Goal: Information Seeking & Learning: Check status

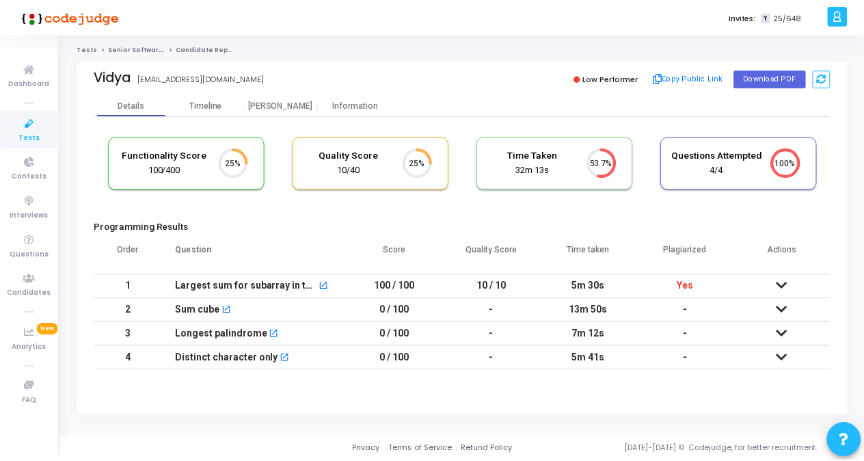
scroll to position [29, 34]
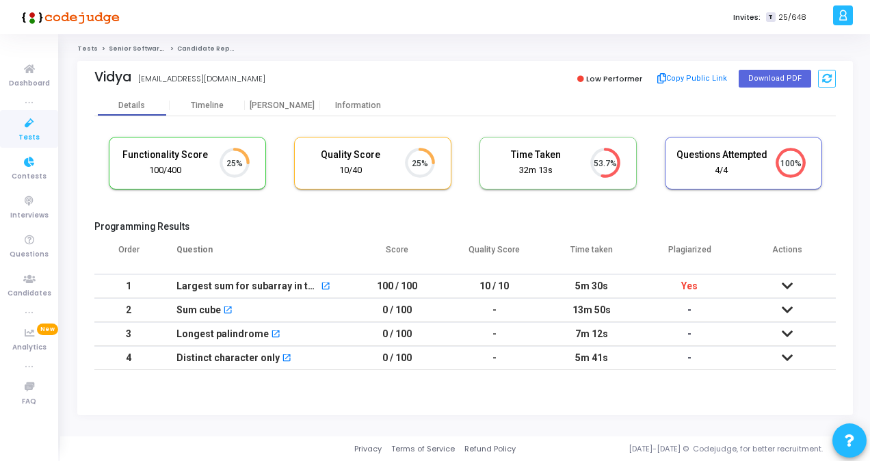
click at [35, 122] on icon at bounding box center [29, 123] width 29 height 17
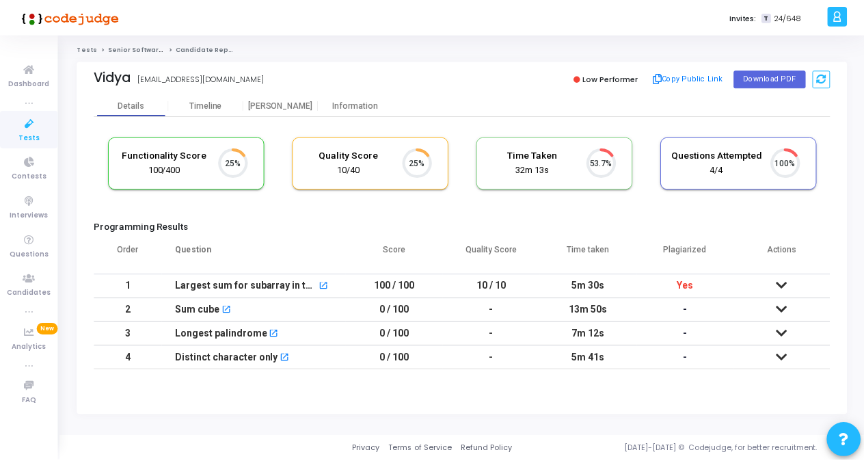
scroll to position [29, 34]
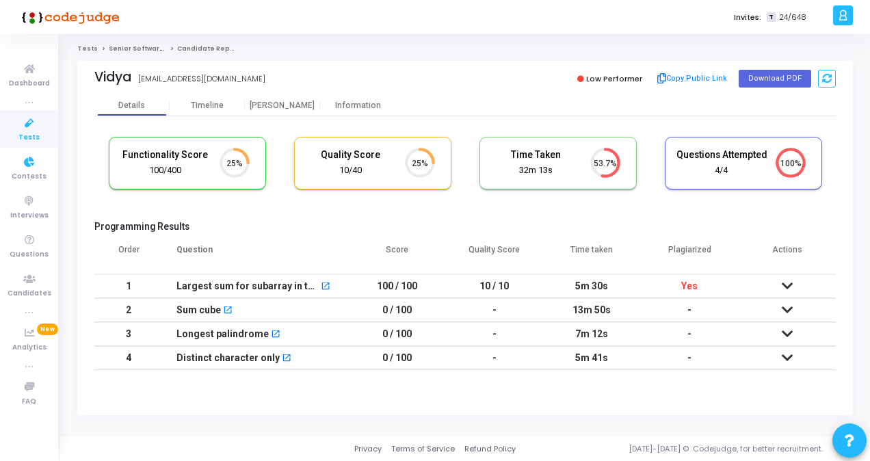
click at [31, 132] on span "Tests" at bounding box center [28, 138] width 21 height 12
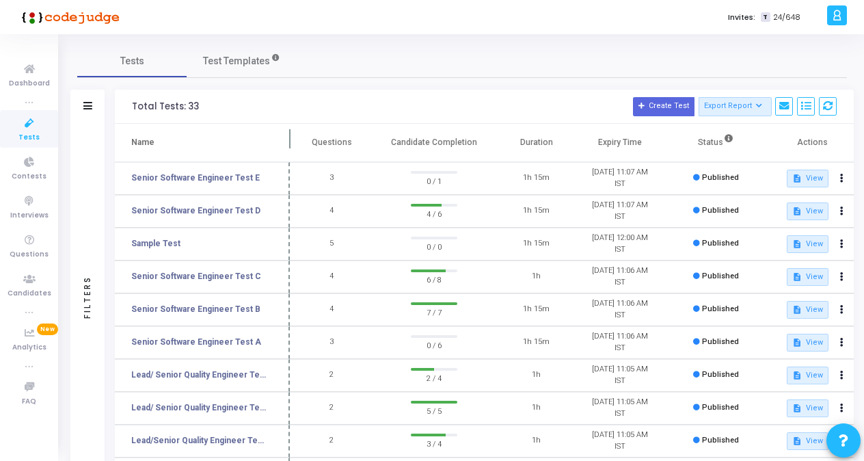
drag, startPoint x: 261, startPoint y: 144, endPoint x: 291, endPoint y: 138, distance: 31.3
click at [291, 138] on span at bounding box center [290, 143] width 14 height 38
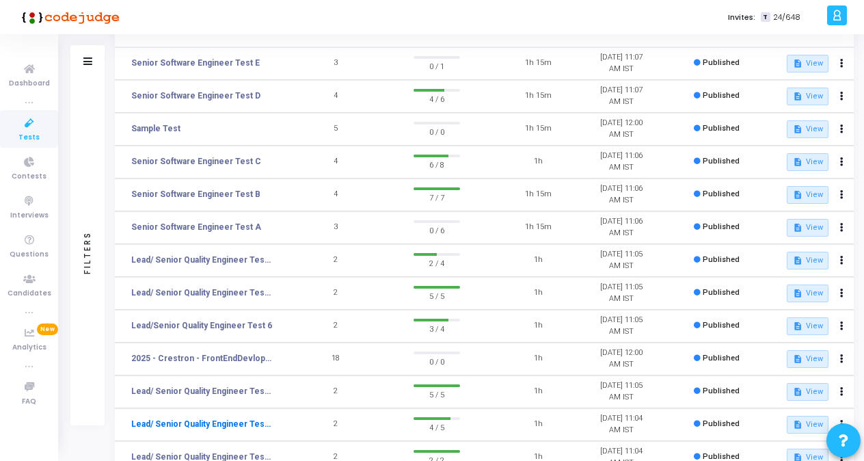
scroll to position [137, 0]
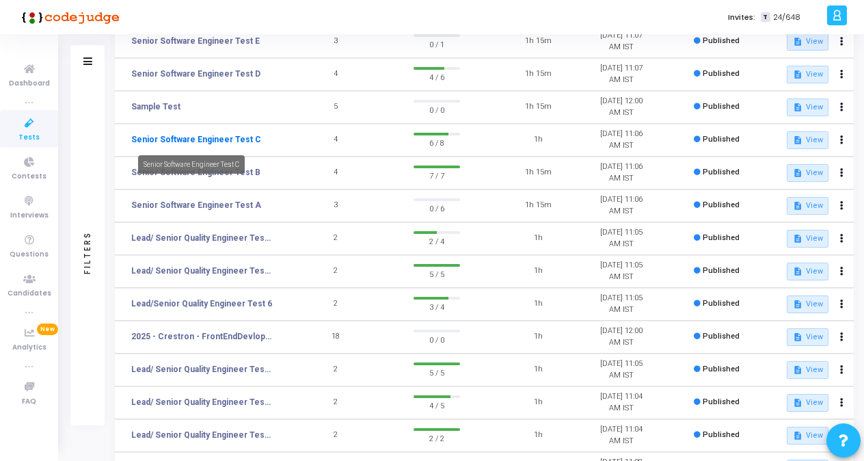
click at [230, 141] on link "Senior Software Engineer Test C" at bounding box center [196, 139] width 130 height 12
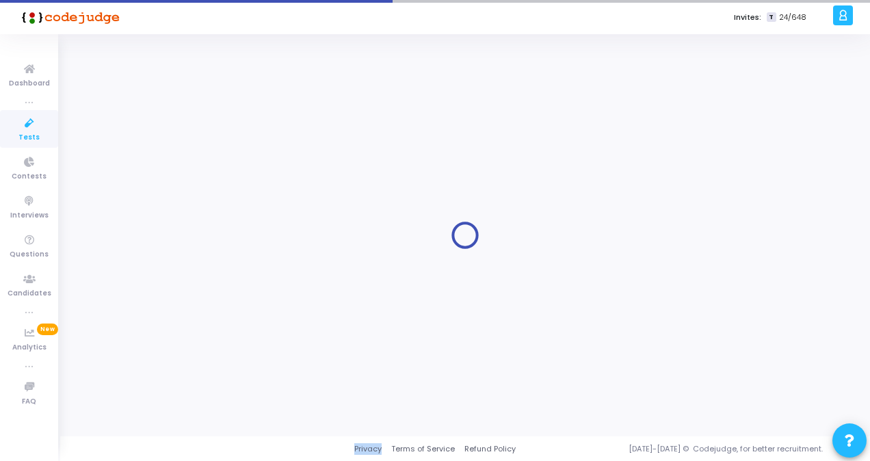
click at [230, 141] on div at bounding box center [465, 235] width 776 height 382
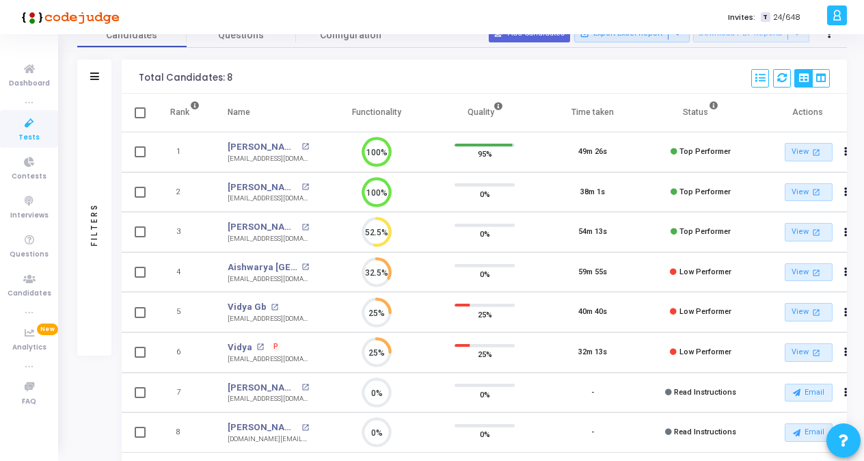
scroll to position [136, 0]
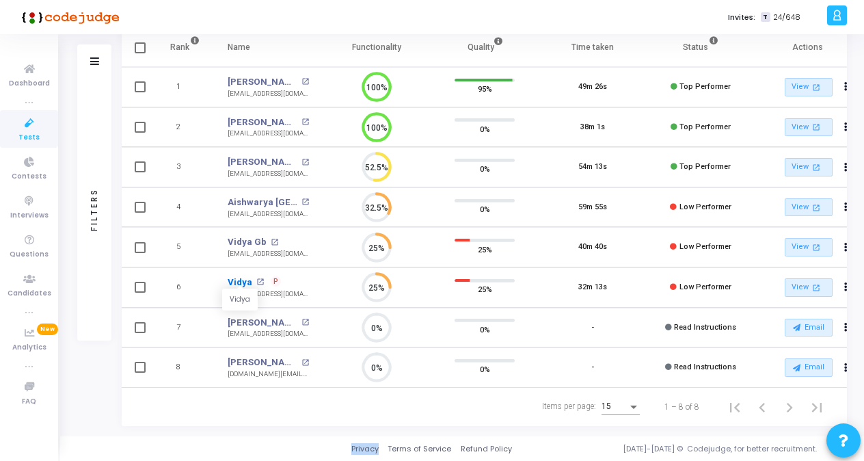
click at [244, 280] on link "Vidya" at bounding box center [240, 283] width 25 height 14
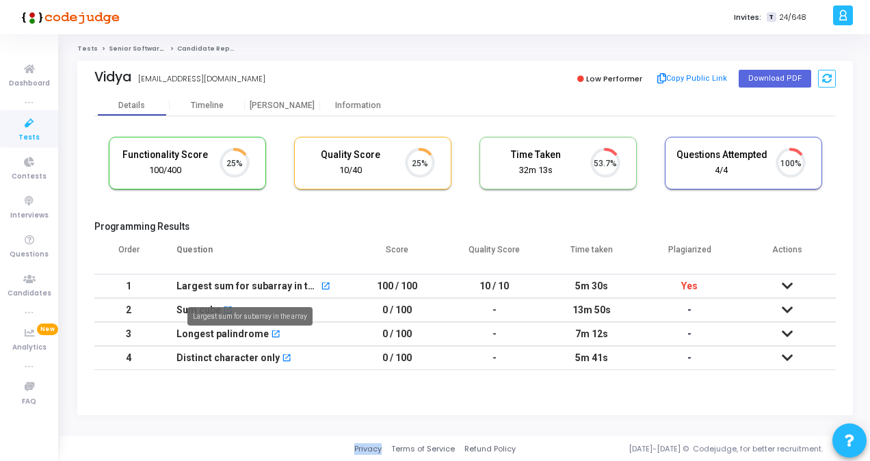
scroll to position [6, 5]
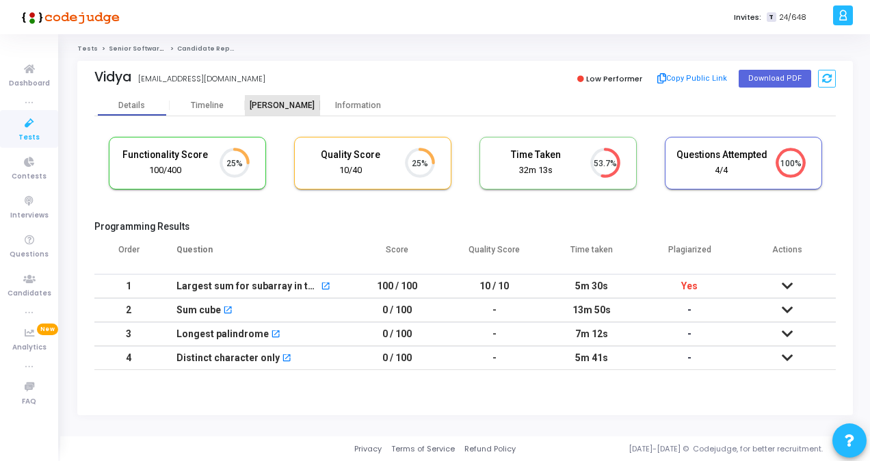
click at [268, 105] on div "[PERSON_NAME]" at bounding box center [282, 106] width 75 height 10
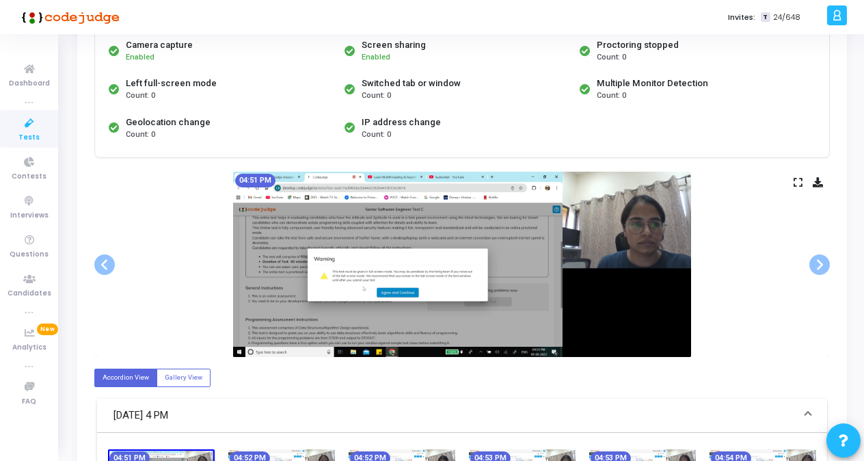
scroll to position [93, 0]
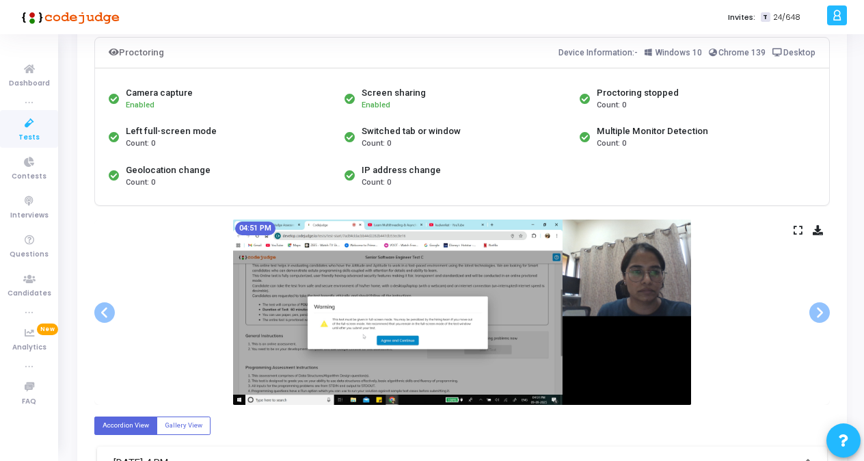
click at [31, 123] on icon at bounding box center [29, 123] width 29 height 17
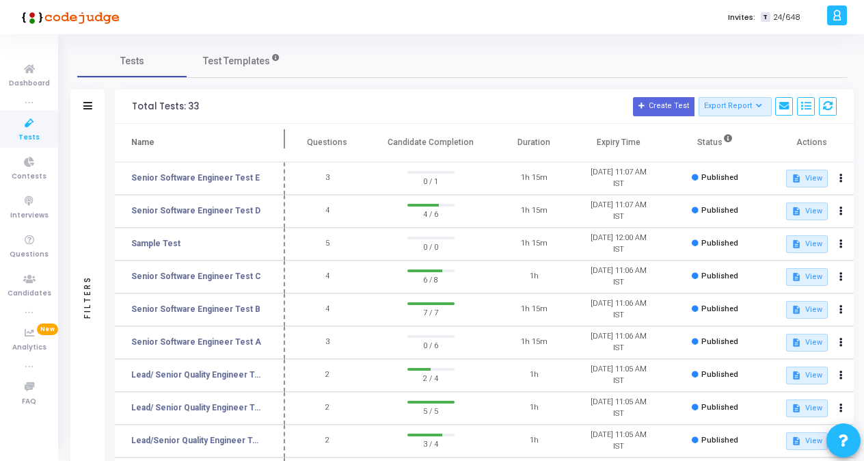
drag, startPoint x: 260, startPoint y: 137, endPoint x: 287, endPoint y: 140, distance: 27.5
click at [287, 140] on span at bounding box center [285, 143] width 14 height 38
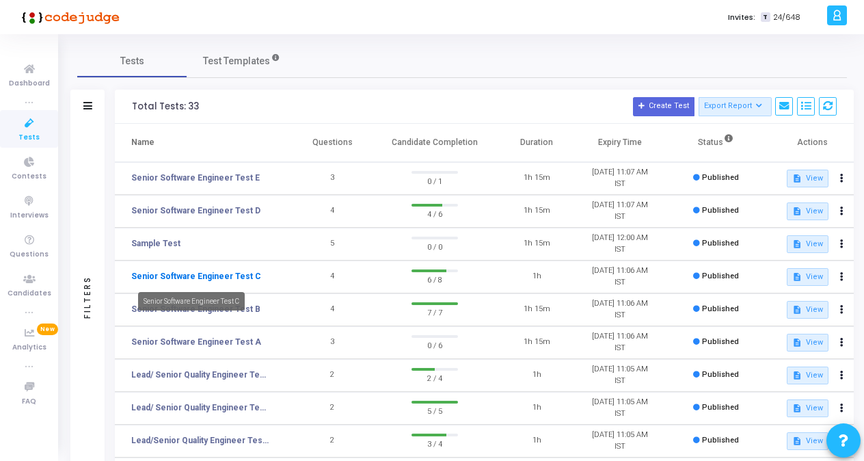
click at [222, 270] on link "Senior Software Engineer Test C" at bounding box center [196, 276] width 130 height 12
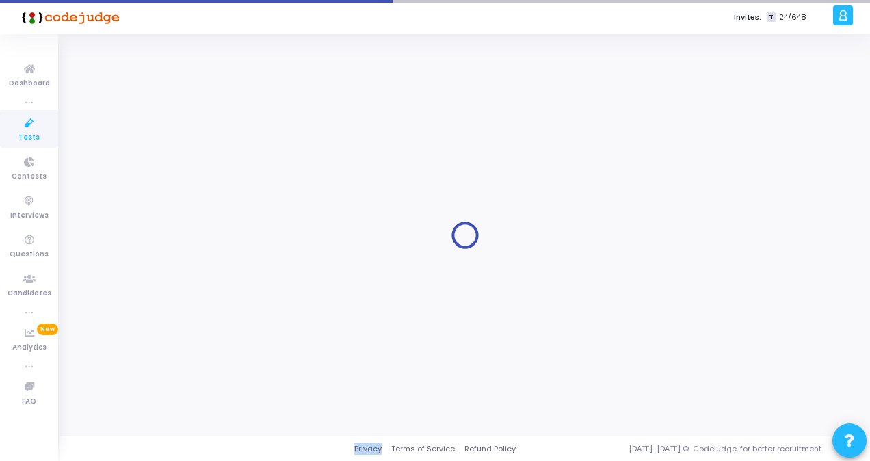
click at [222, 270] on div at bounding box center [465, 235] width 776 height 382
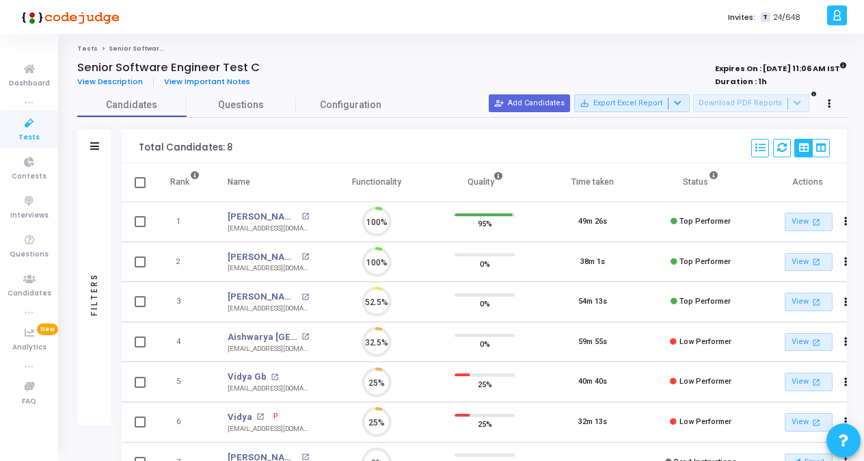
scroll to position [29, 34]
drag, startPoint x: 222, startPoint y: 270, endPoint x: 254, endPoint y: 378, distance: 112.7
click at [254, 378] on link "Vidya Gb" at bounding box center [247, 377] width 39 height 14
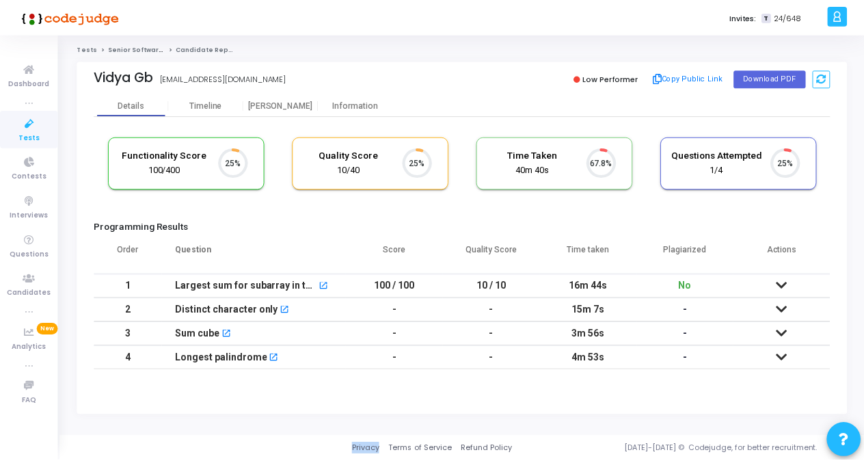
scroll to position [29, 34]
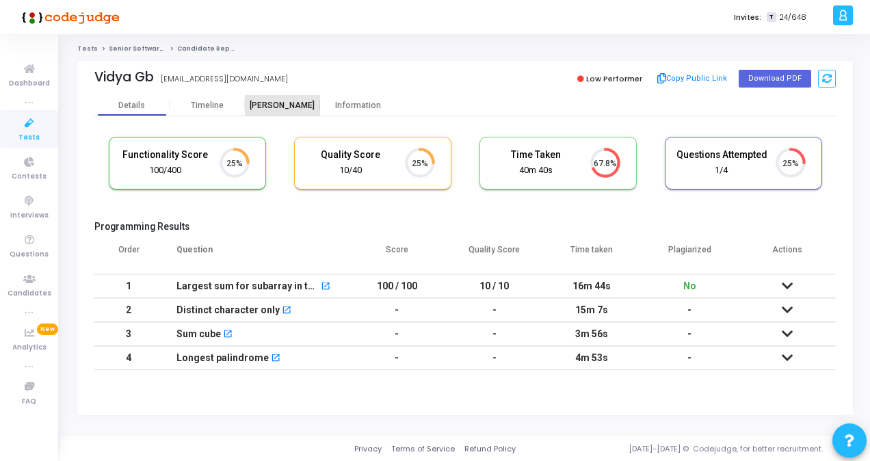
click at [289, 108] on div "[PERSON_NAME]" at bounding box center [282, 106] width 75 height 10
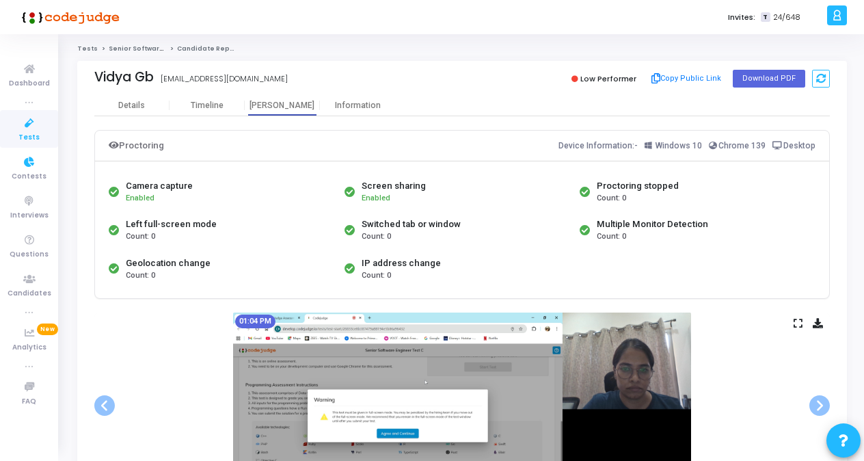
click at [29, 127] on icon at bounding box center [29, 123] width 29 height 17
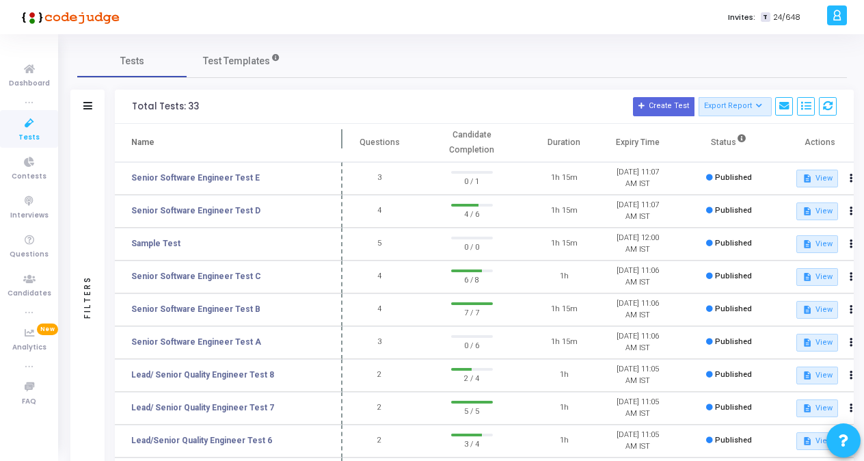
drag, startPoint x: 261, startPoint y: 138, endPoint x: 340, endPoint y: 142, distance: 79.4
click at [340, 142] on span at bounding box center [343, 143] width 14 height 38
click at [237, 279] on link "Senior Software Engineer Test C" at bounding box center [196, 276] width 130 height 12
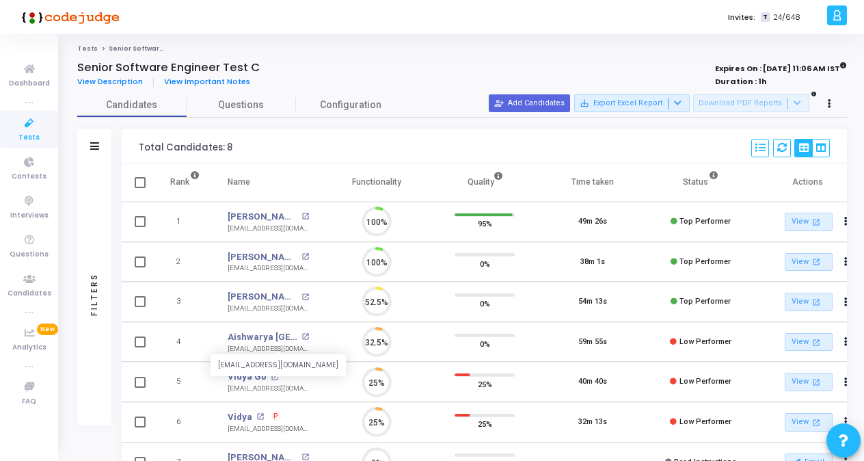
scroll to position [6, 5]
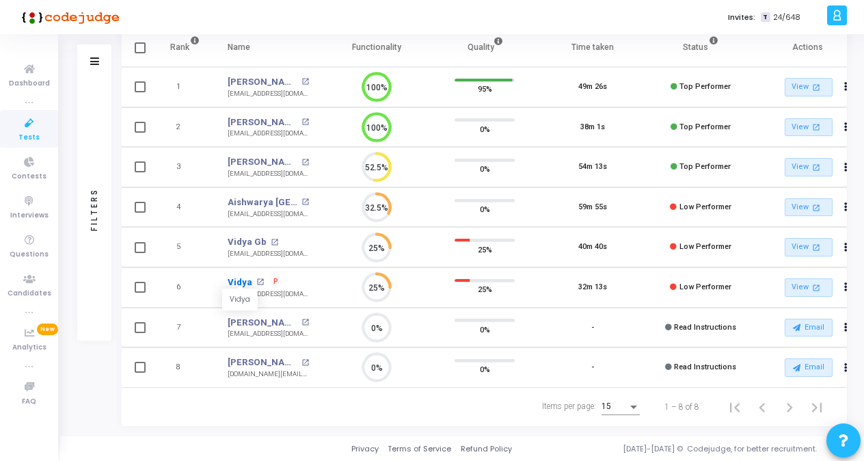
click at [243, 280] on link "Vidya" at bounding box center [240, 283] width 25 height 14
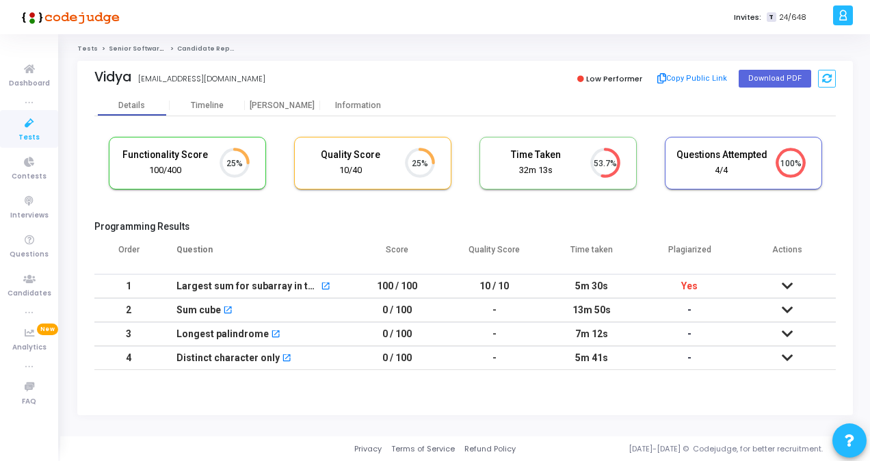
click at [785, 289] on icon at bounding box center [787, 286] width 11 height 10
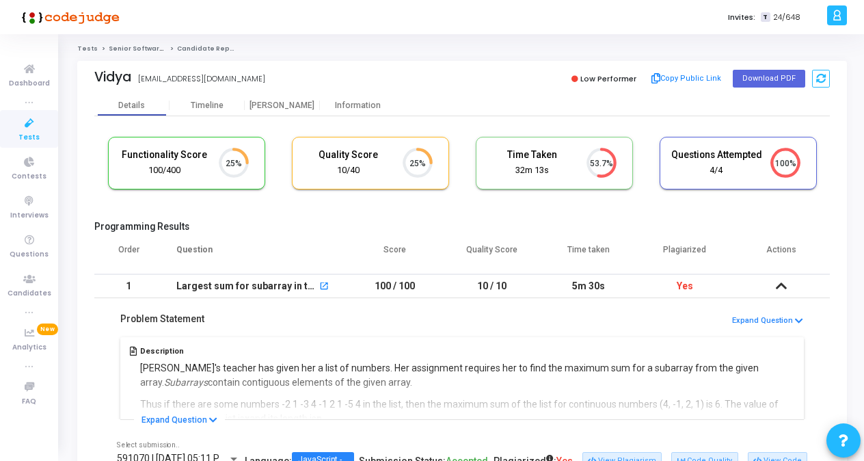
click at [785, 289] on icon at bounding box center [781, 286] width 11 height 10
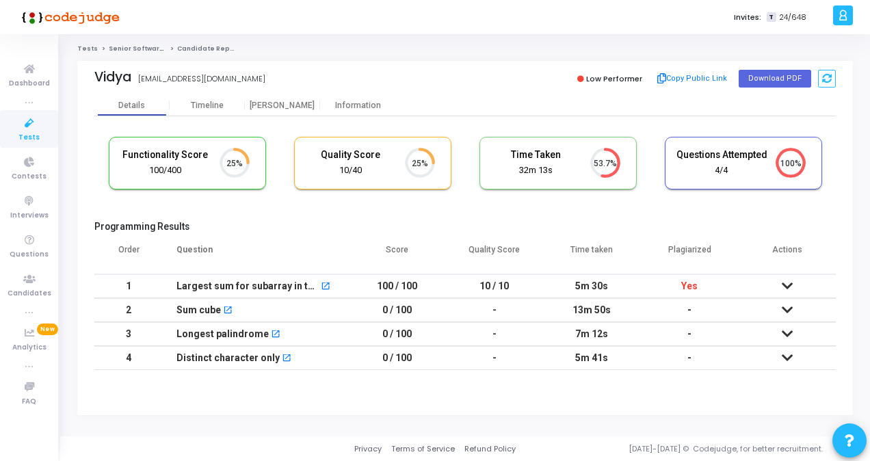
scroll to position [6, 5]
